Goal: Browse casually

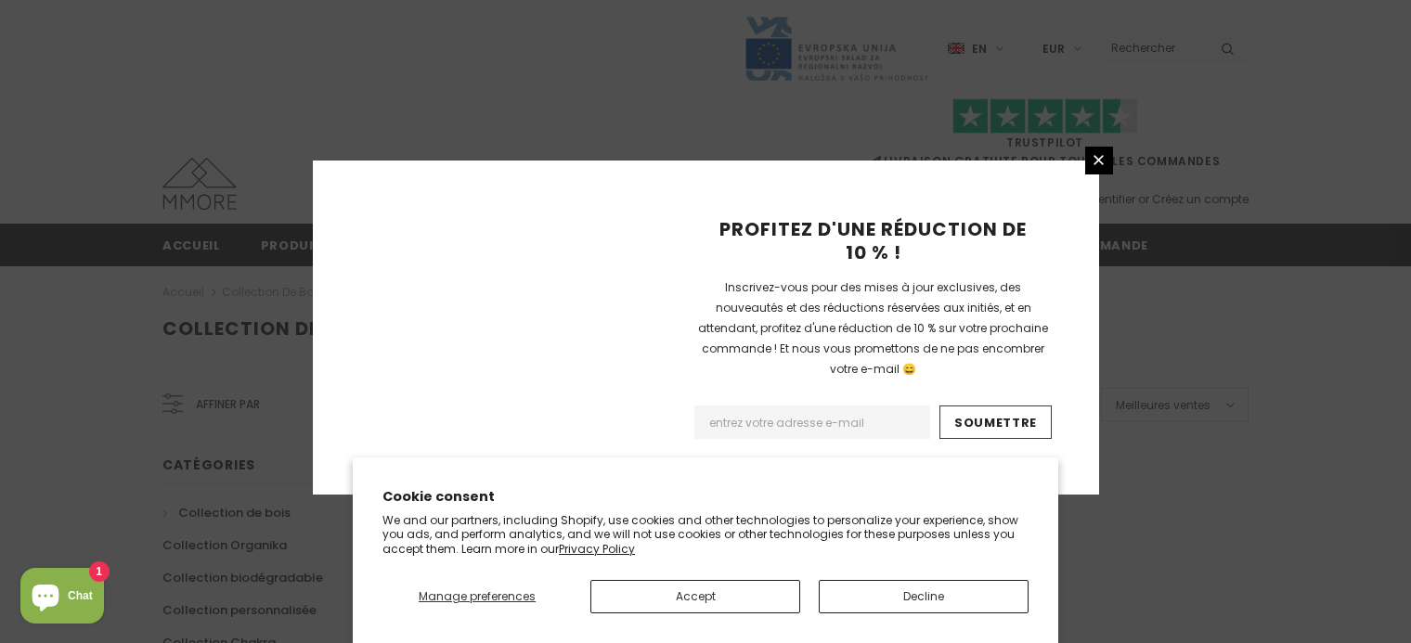
scroll to position [1304, 0]
